Goal: Information Seeking & Learning: Learn about a topic

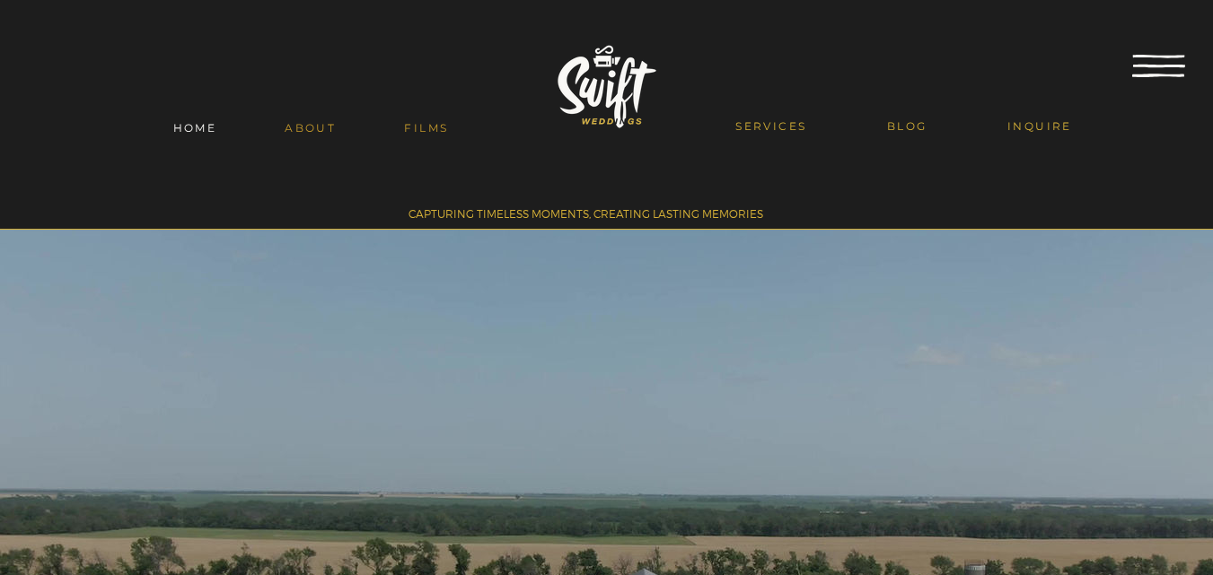
click at [340, 125] on div "ABOUT" at bounding box center [309, 127] width 119 height 13
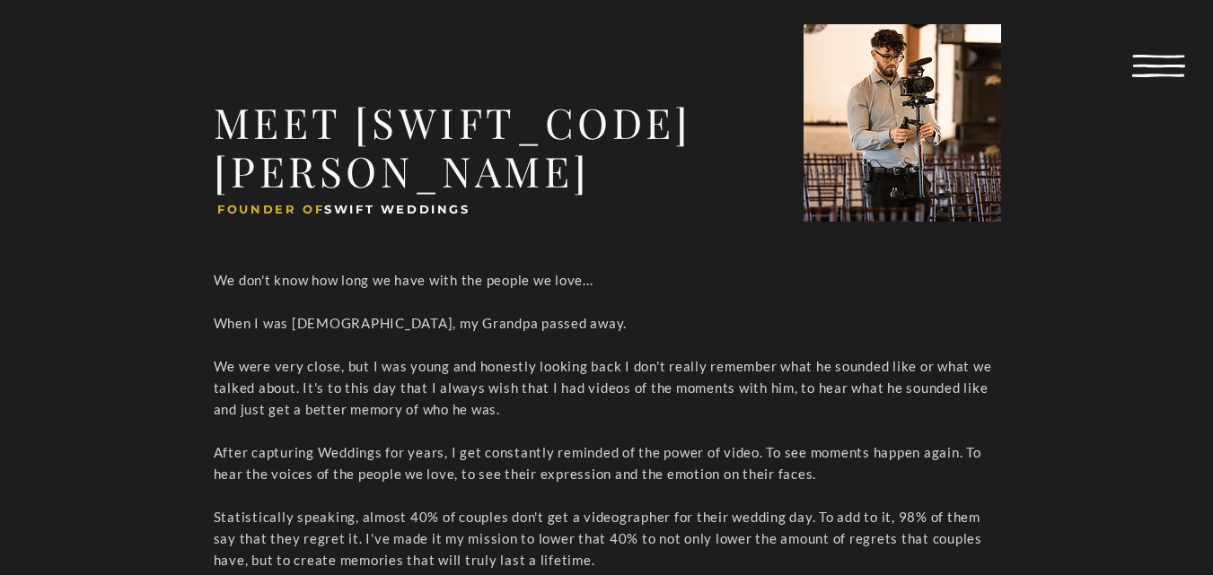
scroll to position [987, 0]
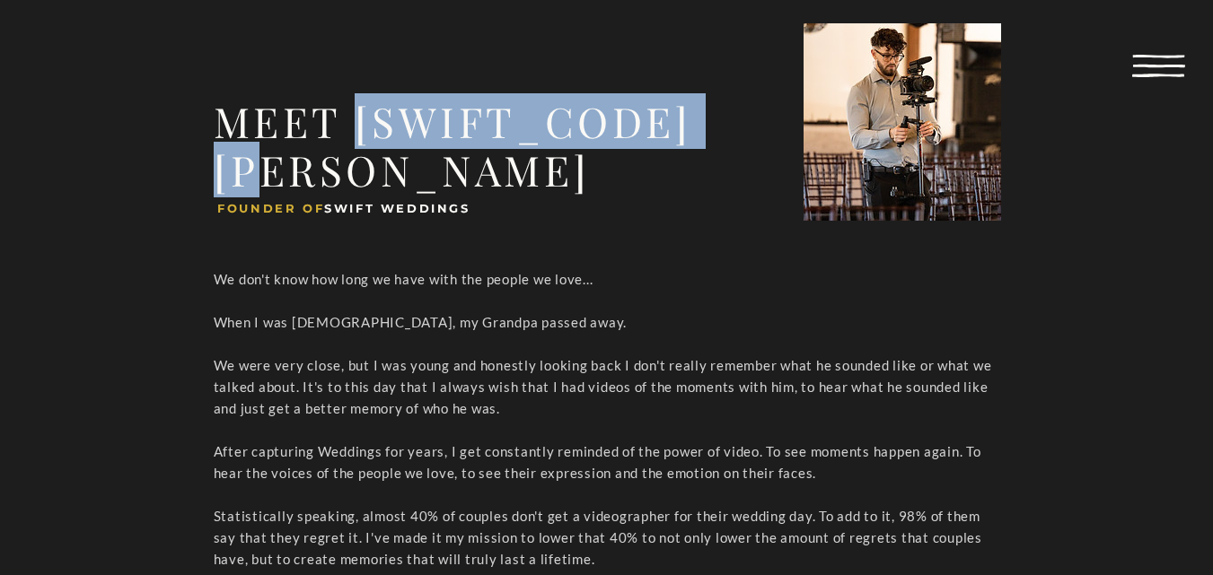
drag, startPoint x: 363, startPoint y: 123, endPoint x: 777, endPoint y: 116, distance: 413.9
click at [777, 116] on h1 "MEET THADDEUS SWIFT" at bounding box center [510, 147] width 592 height 96
copy span "THADDEUS SWIFT"
